Goal: Task Accomplishment & Management: Use online tool/utility

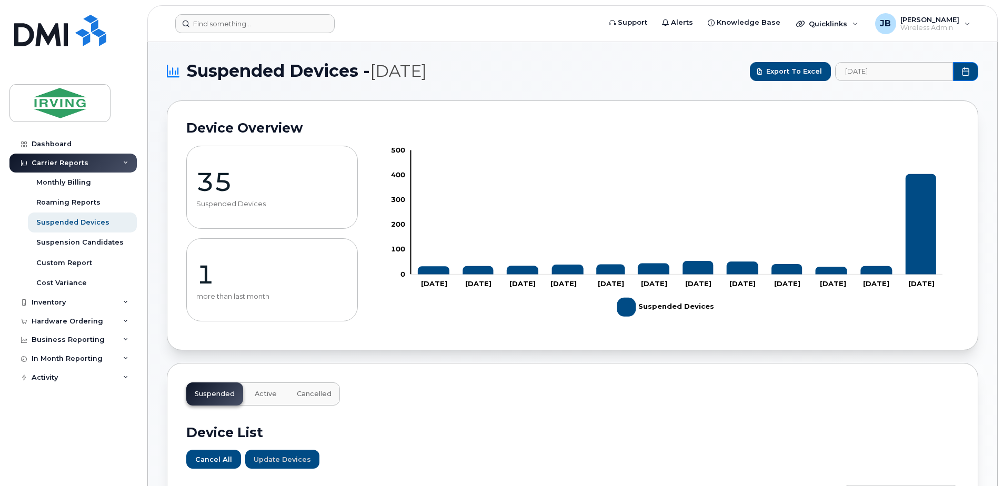
scroll to position [632, 0]
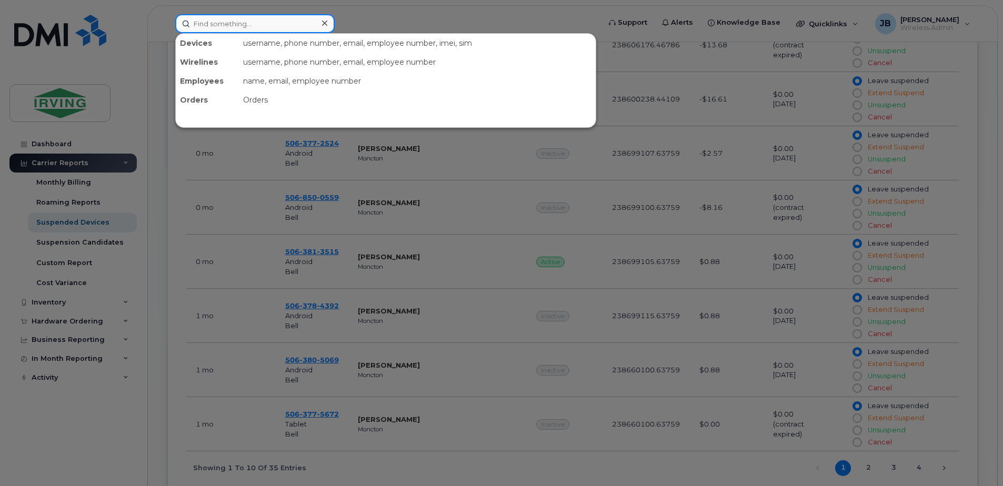
click at [242, 22] on input at bounding box center [254, 23] width 159 height 19
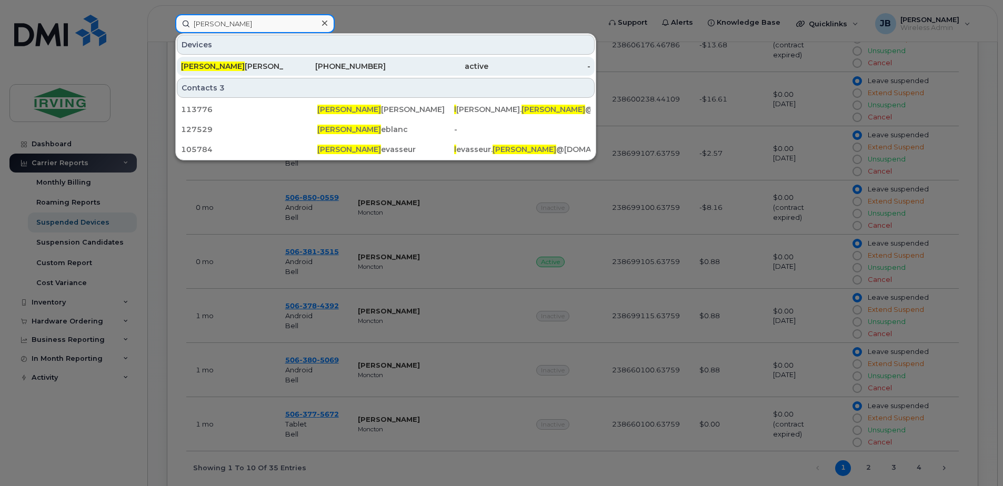
type input "[PERSON_NAME]"
click at [228, 66] on div "[PERSON_NAME]" at bounding box center [232, 66] width 103 height 11
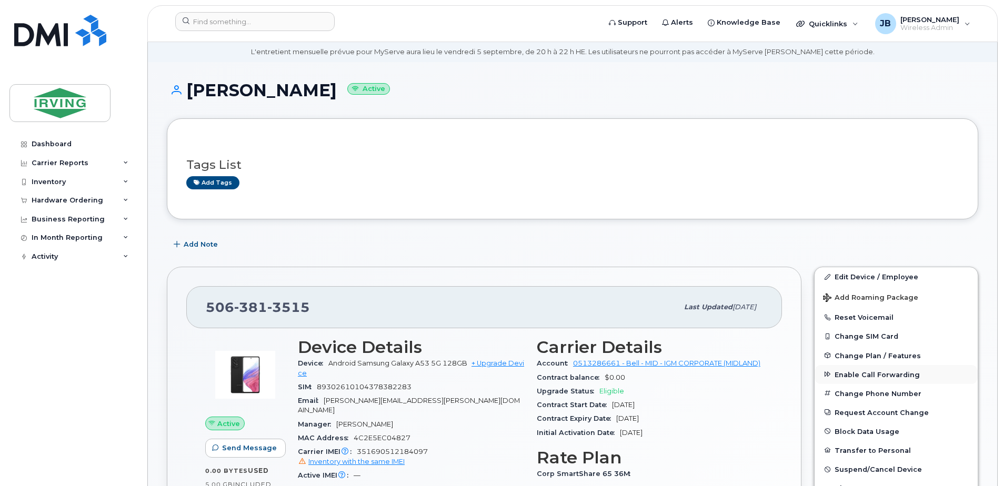
scroll to position [105, 0]
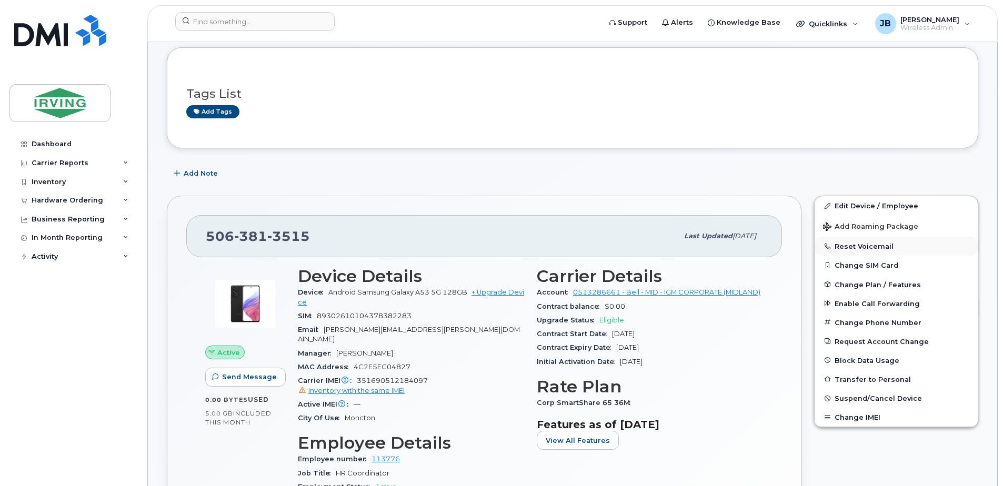
click at [855, 246] on button "Reset Voicemail" at bounding box center [896, 246] width 163 height 19
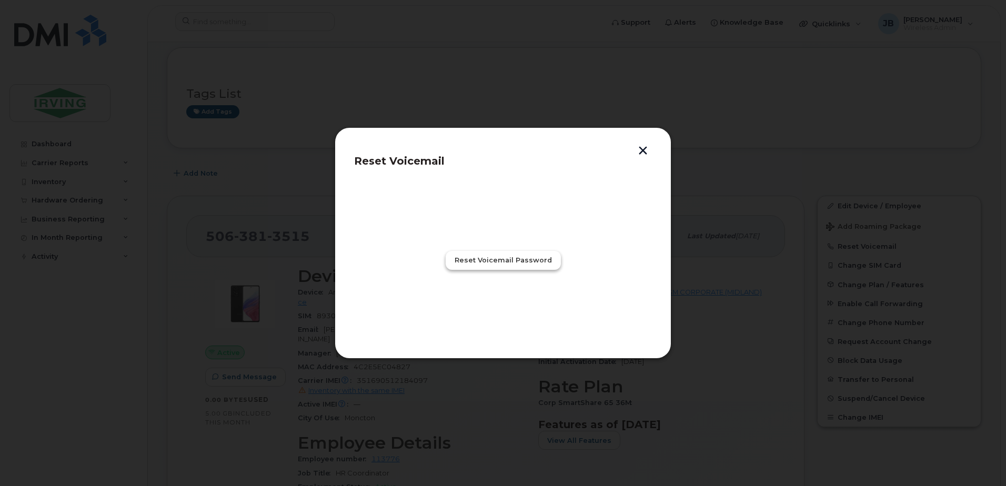
click at [503, 260] on span "Reset Voicemail Password" at bounding box center [503, 260] width 97 height 10
click at [502, 302] on span "Close" at bounding box center [503, 307] width 21 height 10
